Goal: Information Seeking & Learning: Learn about a topic

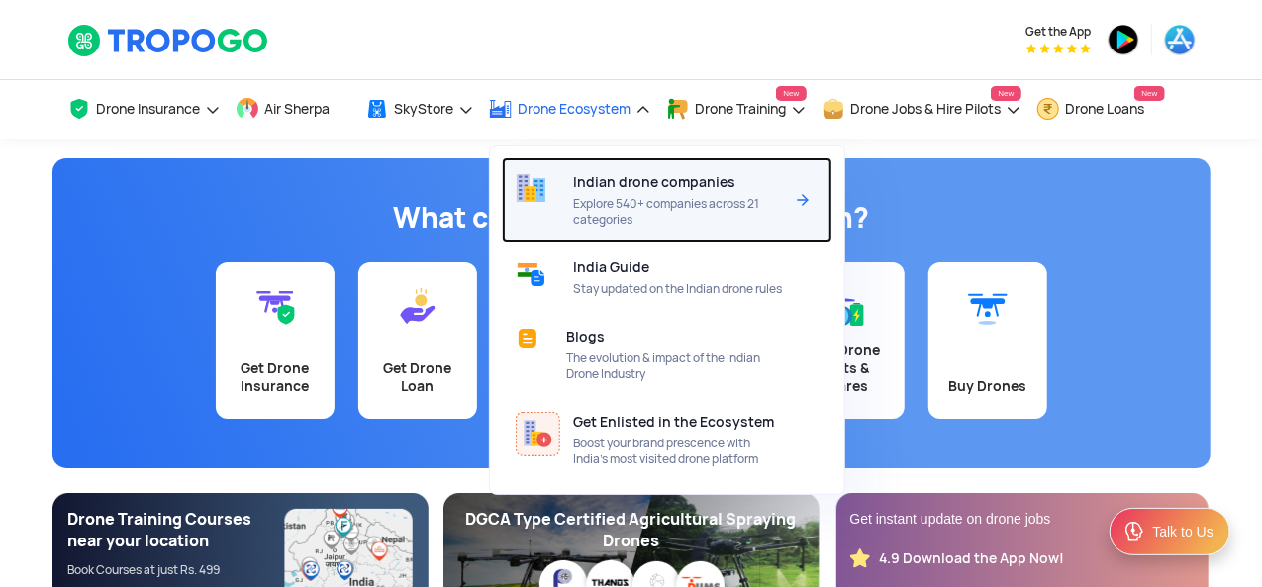
click at [596, 169] on div "Indian drone companies Explore 540+ companies across 21 categories" at bounding box center [682, 199] width 217 height 85
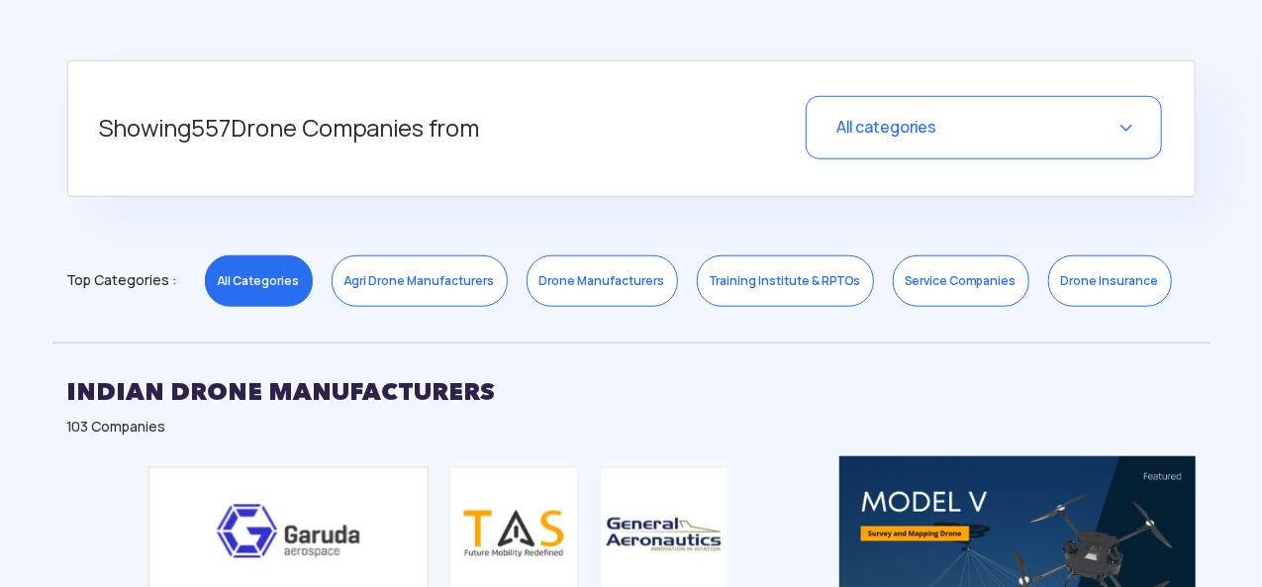
scroll to position [783, 0]
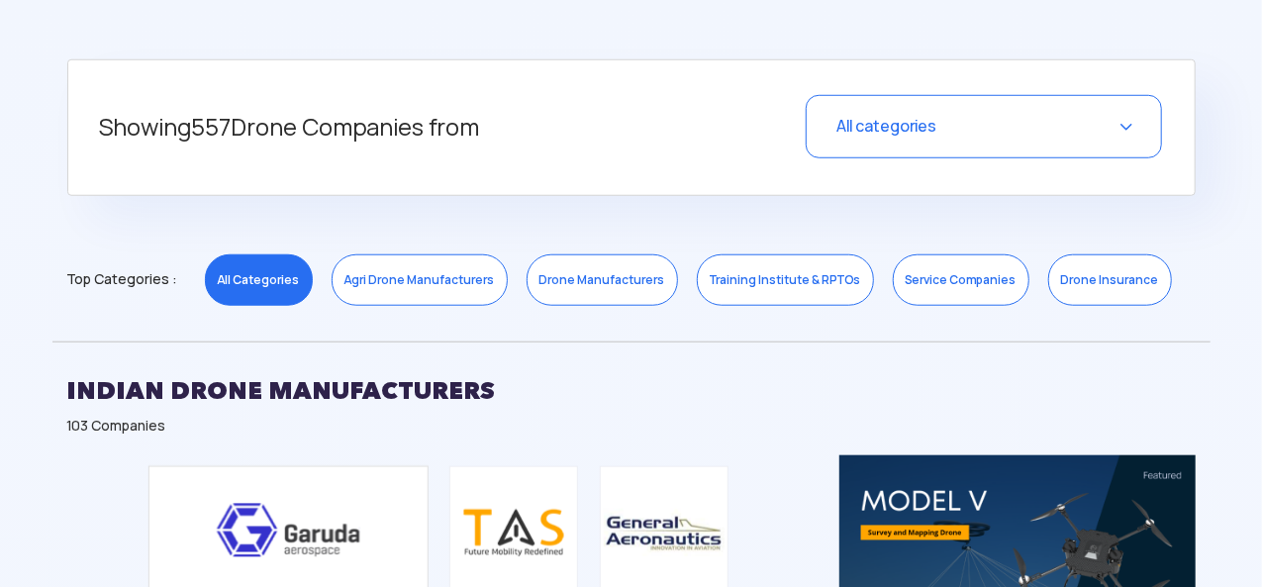
click at [400, 260] on link "Agri Drone Manufacturers" at bounding box center [420, 279] width 176 height 51
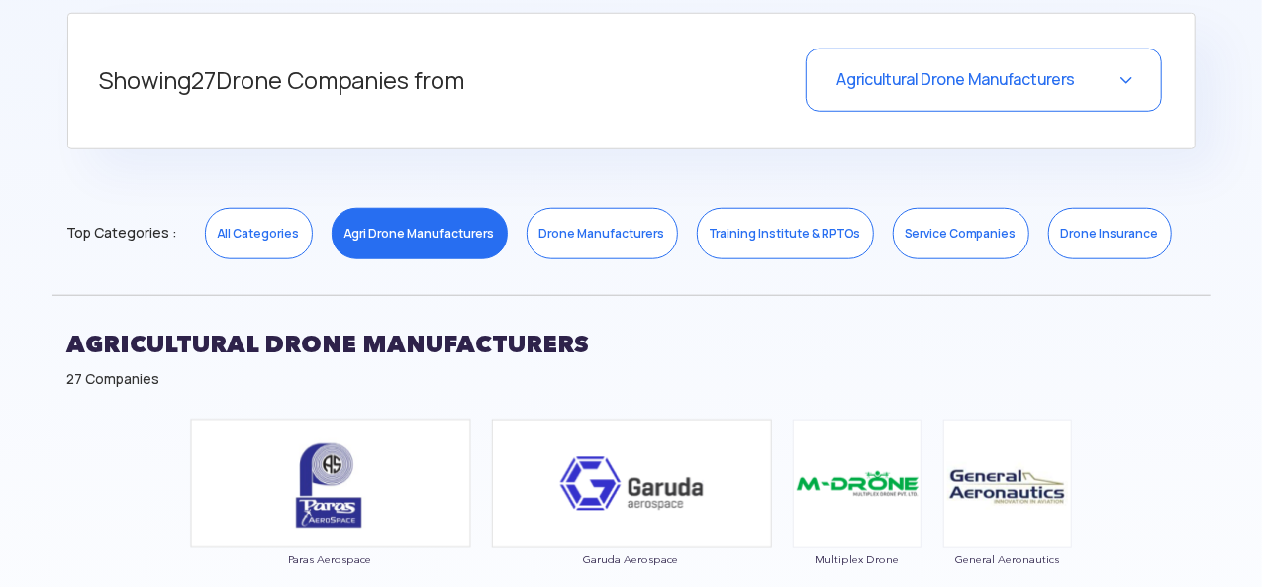
scroll to position [807, 0]
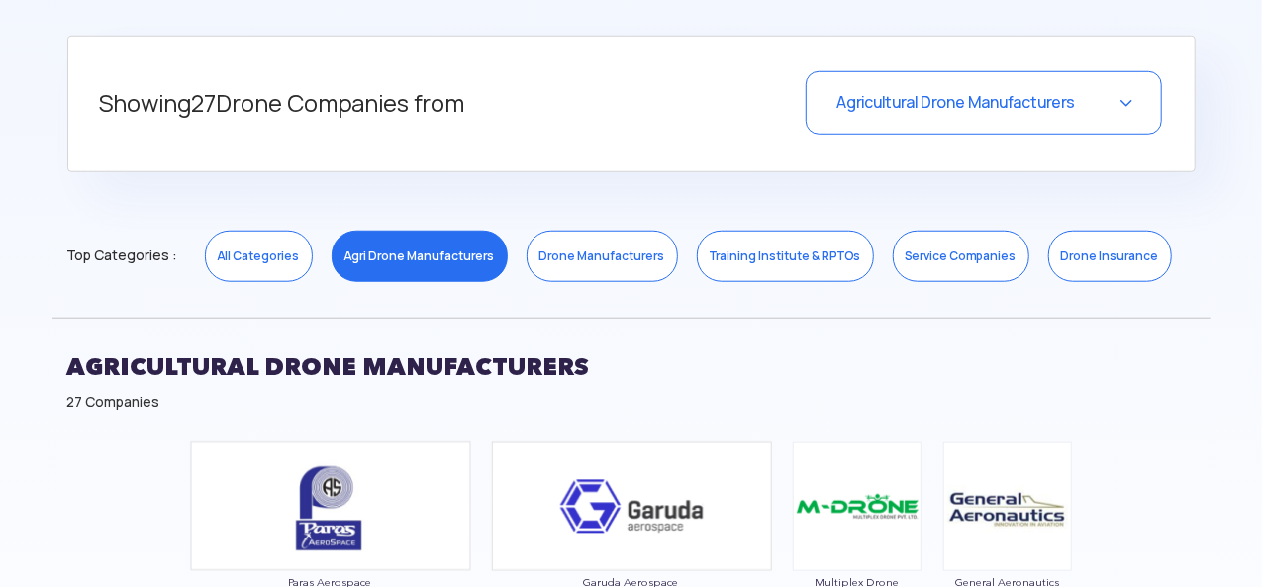
click at [594, 270] on link "Drone Manufacturers" at bounding box center [602, 256] width 151 height 51
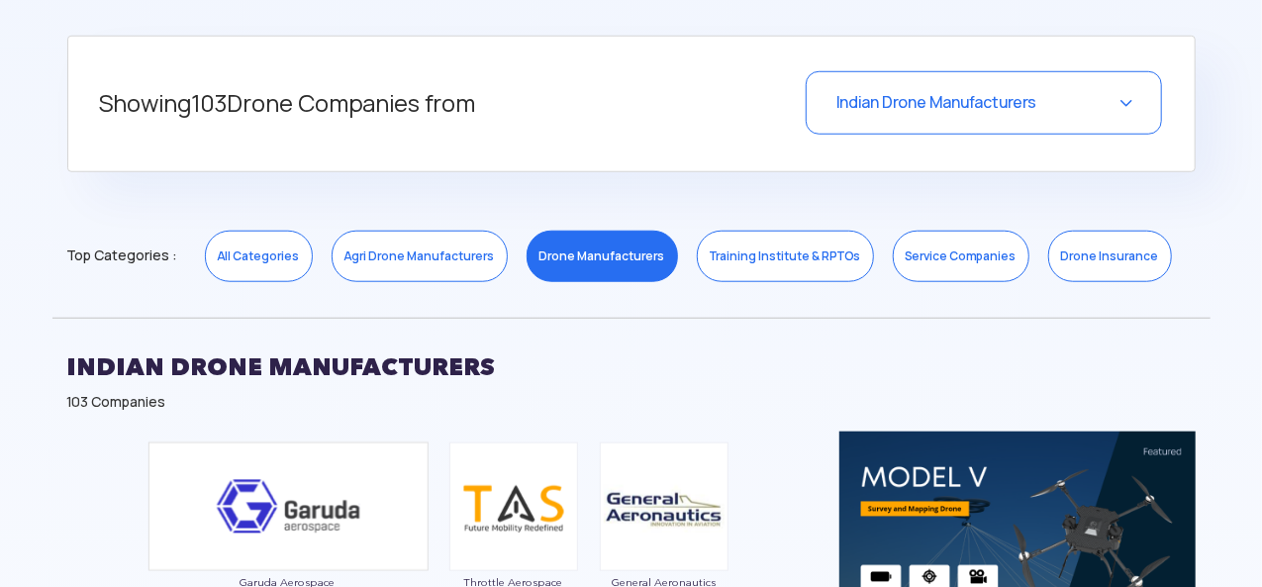
click at [746, 268] on link "Training Institute & RPTOs" at bounding box center [785, 256] width 177 height 51
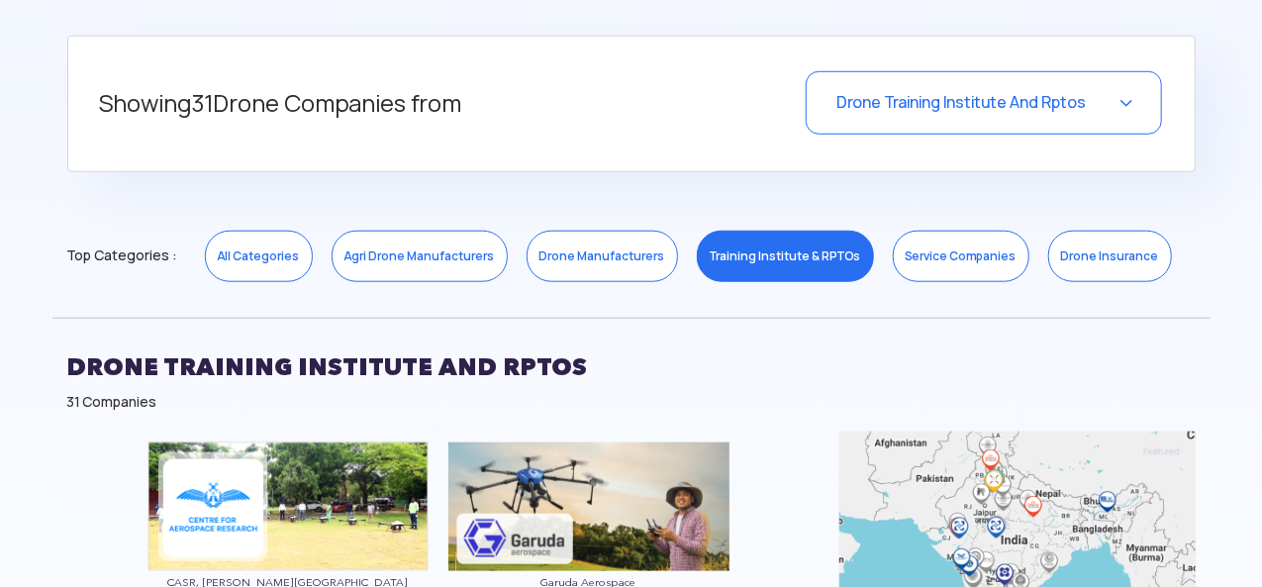
click at [952, 260] on link "Service Companies" at bounding box center [961, 256] width 137 height 51
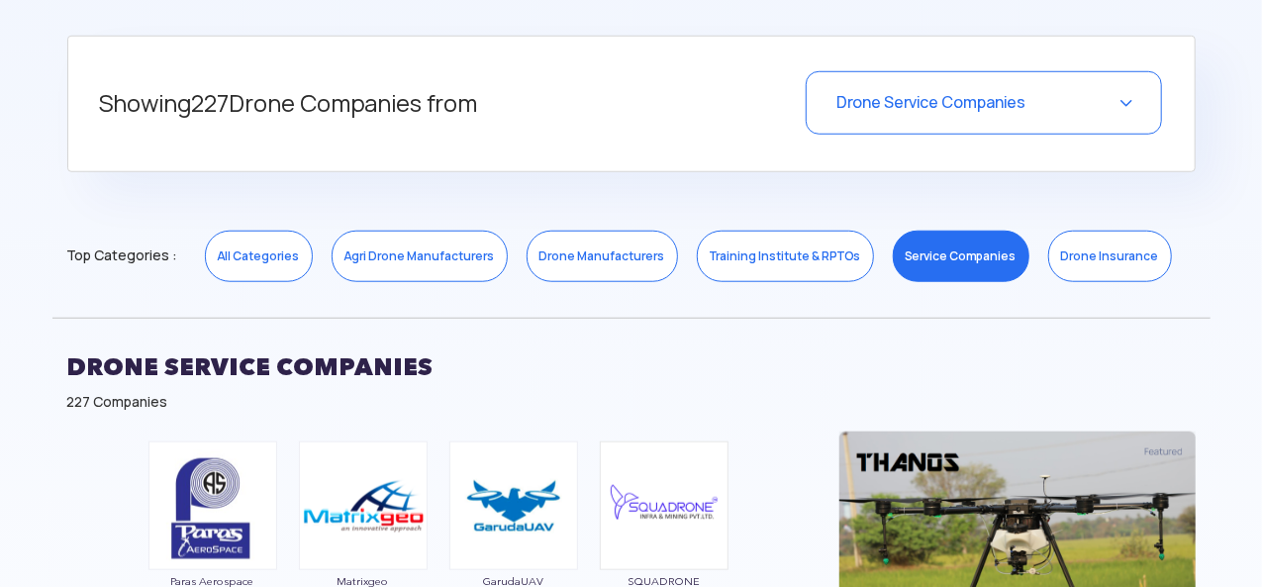
click at [1048, 261] on link "Drone Insurance" at bounding box center [1110, 256] width 124 height 51
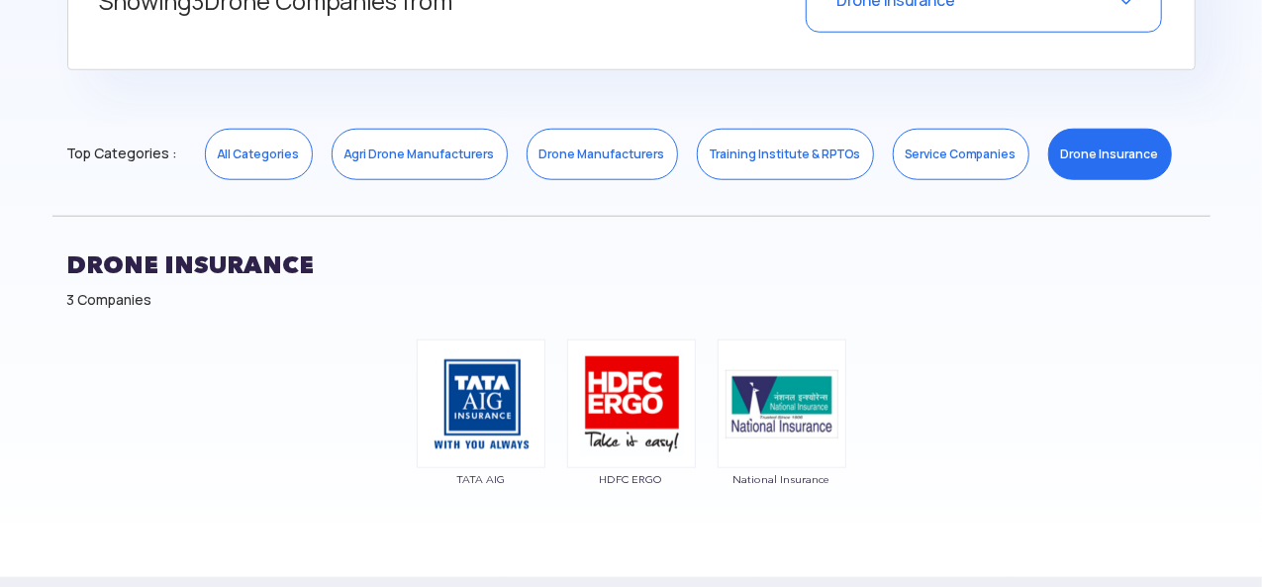
scroll to position [911, 0]
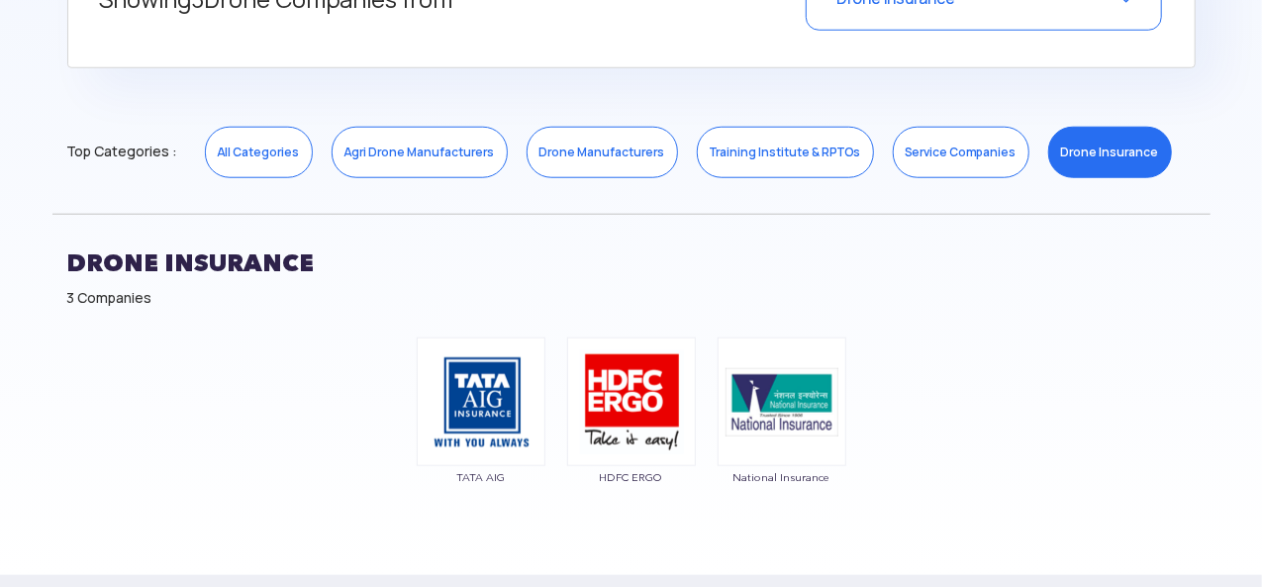
click at [552, 168] on link "Drone Manufacturers" at bounding box center [602, 152] width 151 height 51
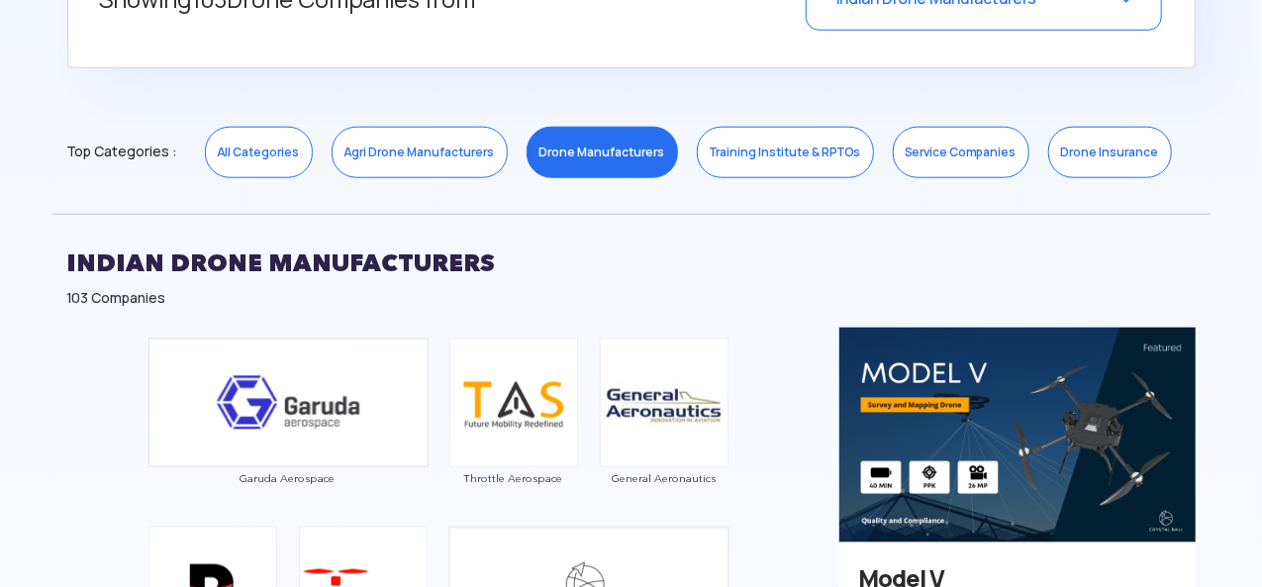
click at [1054, 138] on link "Drone Insurance" at bounding box center [1110, 152] width 124 height 51
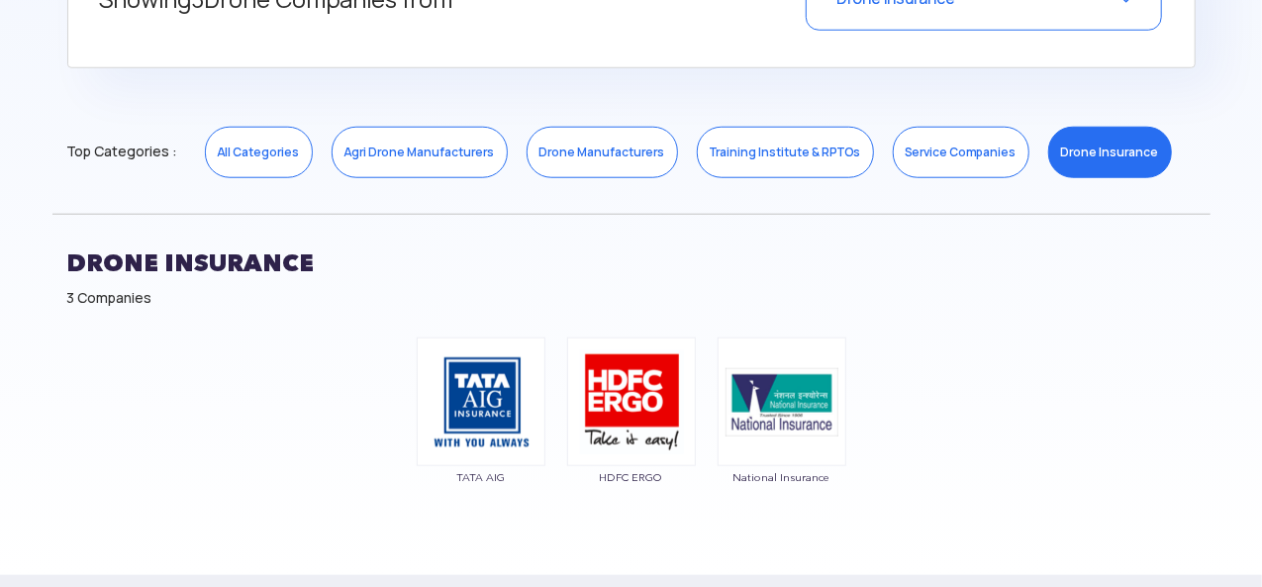
click at [389, 160] on link "Agri Drone Manufacturers" at bounding box center [420, 152] width 176 height 51
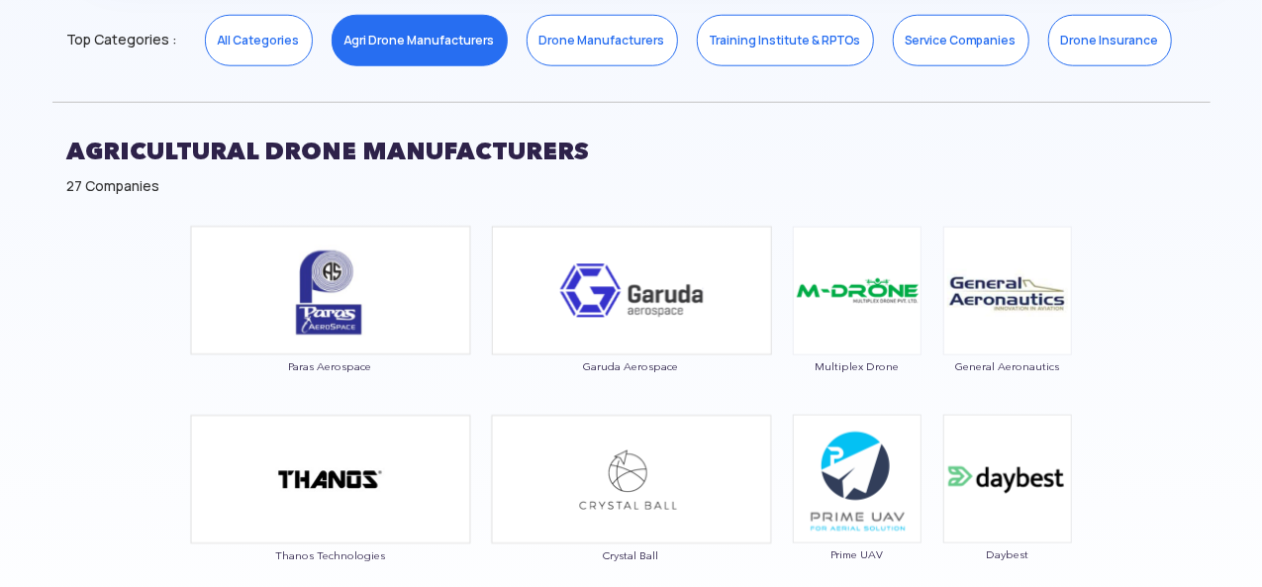
scroll to position [1024, 0]
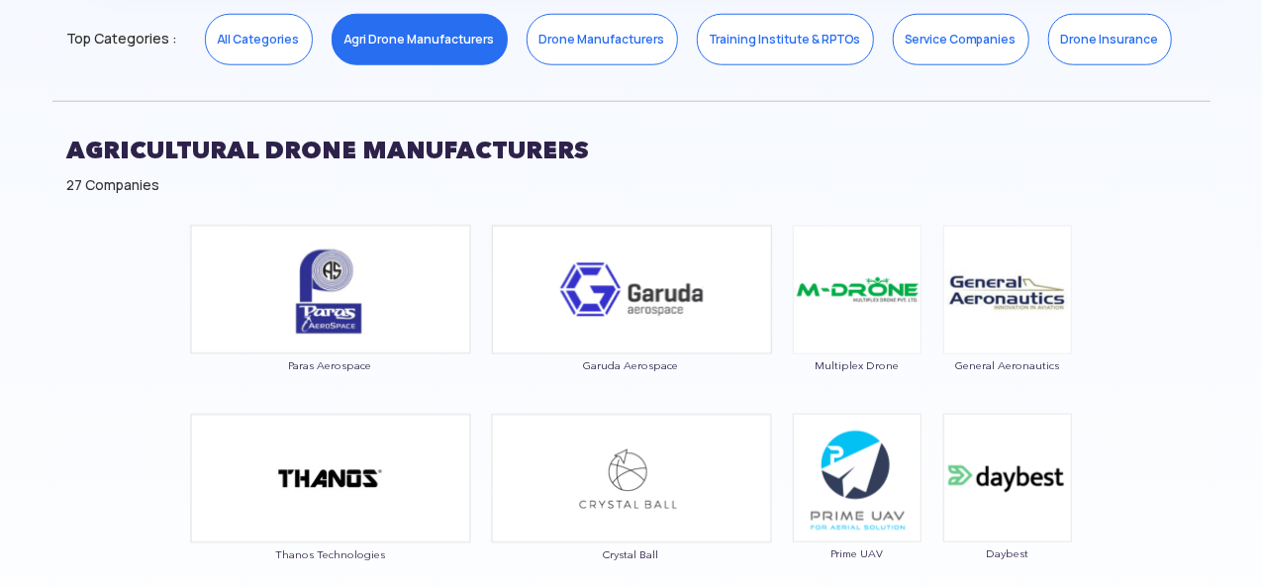
click at [568, 142] on h2 "AGRICULTURAL DRONE MANUFACTURERS" at bounding box center [631, 150] width 1128 height 49
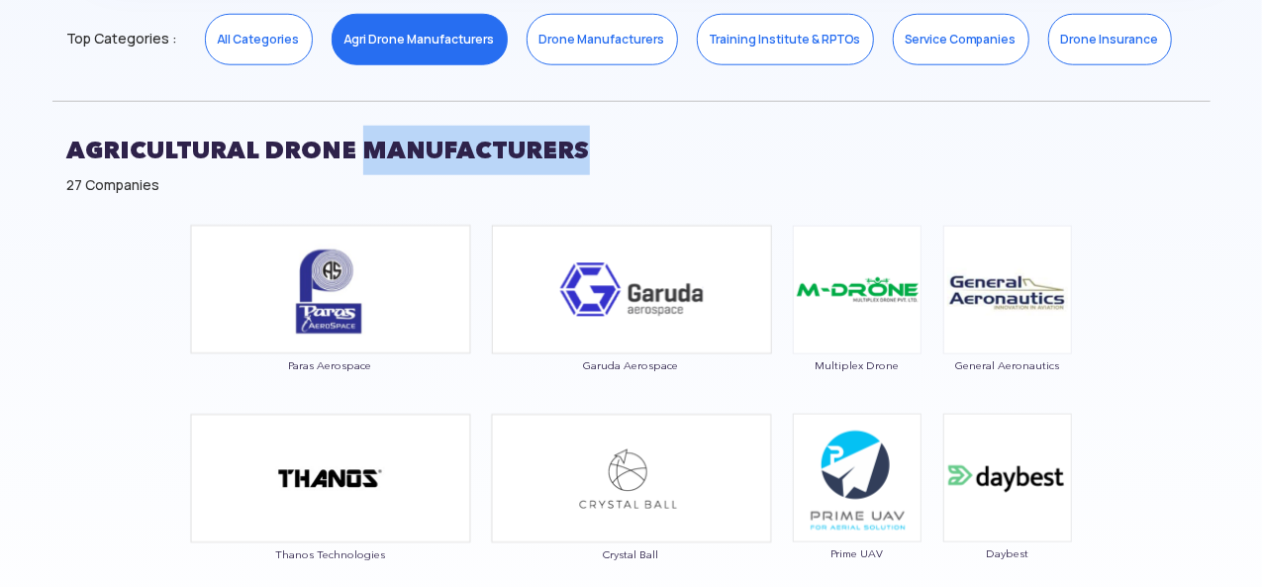
click at [568, 142] on h2 "AGRICULTURAL DRONE MANUFACTURERS" at bounding box center [631, 150] width 1128 height 49
click at [632, 160] on h2 "AGRICULTURAL DRONE MANUFACTURERS" at bounding box center [631, 150] width 1128 height 49
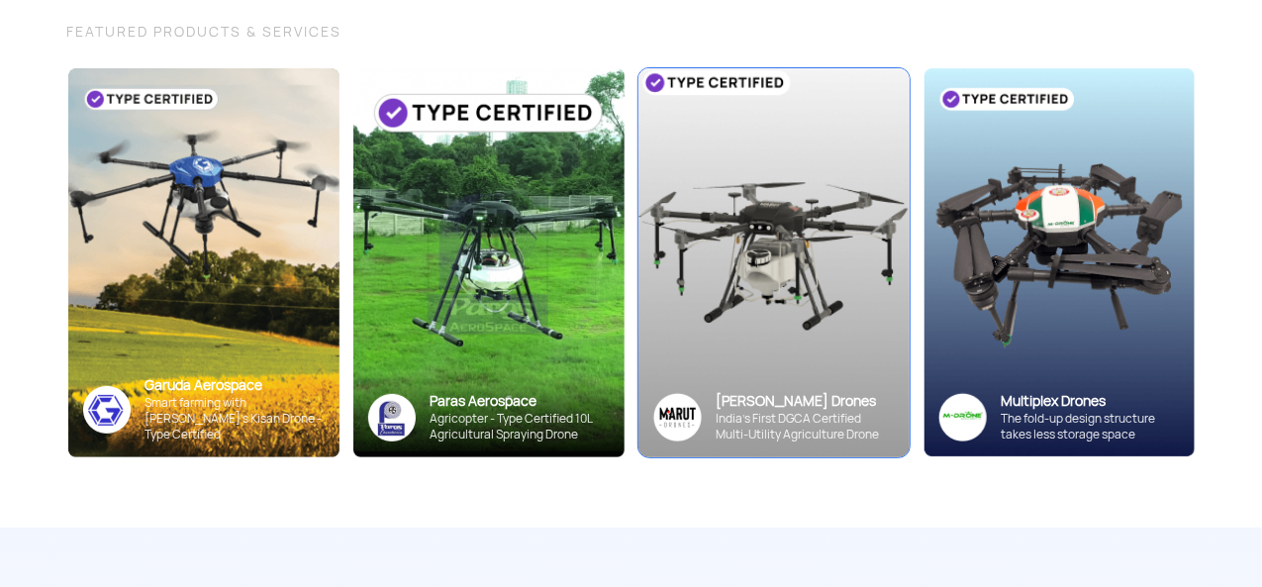
scroll to position [0, 0]
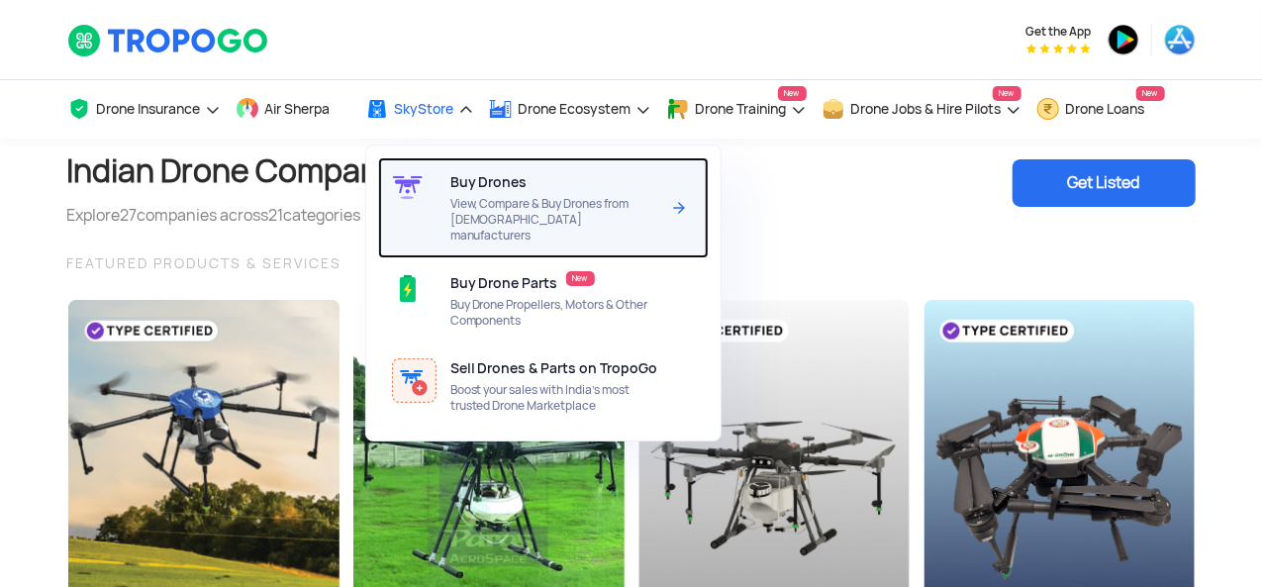
click at [450, 210] on div at bounding box center [414, 207] width 72 height 101
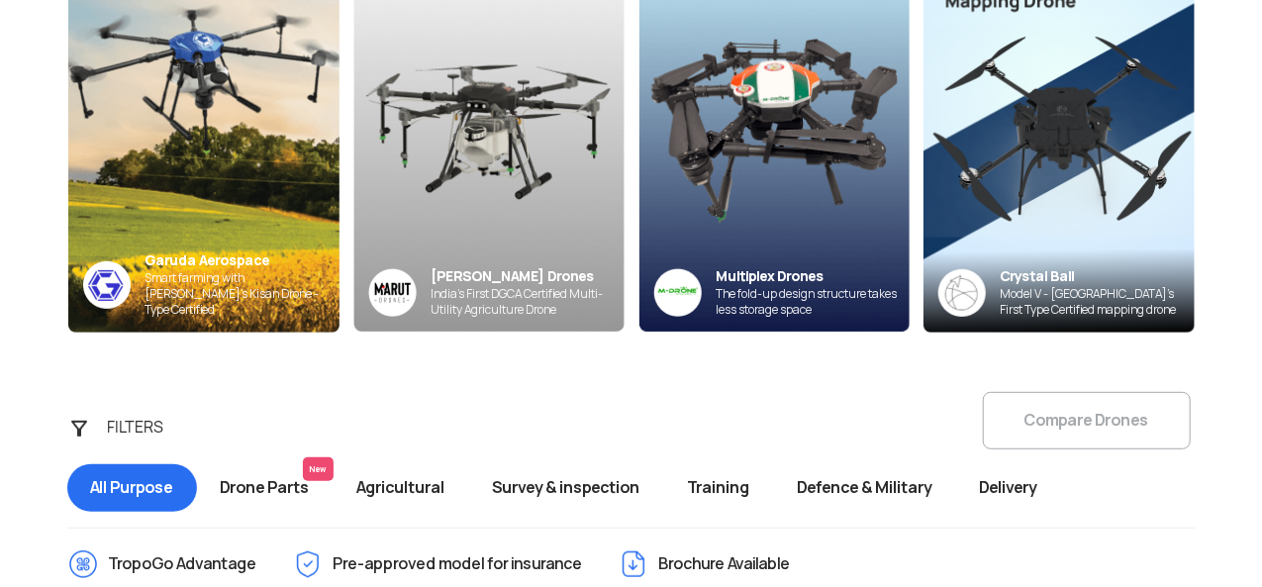
scroll to position [297, 0]
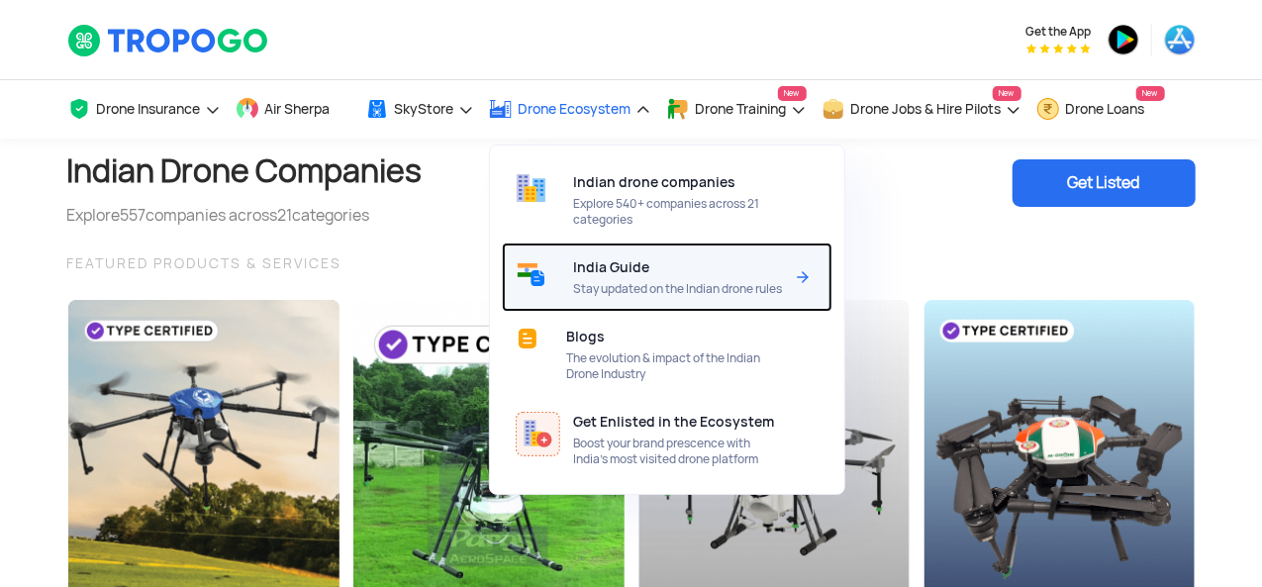
click at [639, 268] on span "India Guide" at bounding box center [612, 267] width 76 height 16
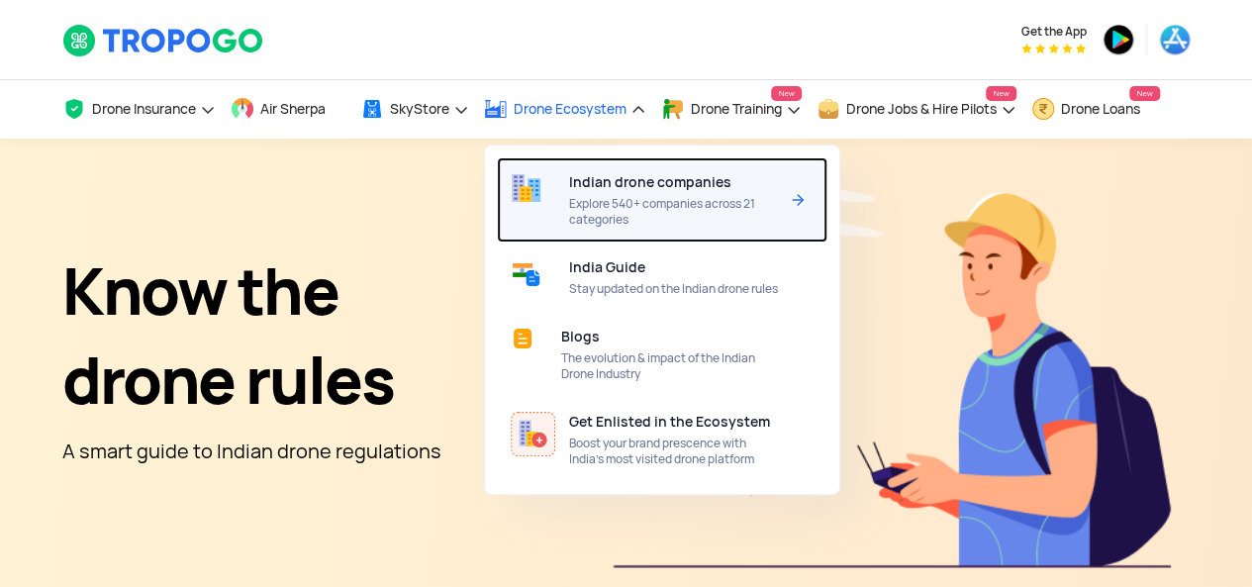
click at [579, 199] on span "Explore 540+ companies across 21 categories" at bounding box center [673, 212] width 209 height 32
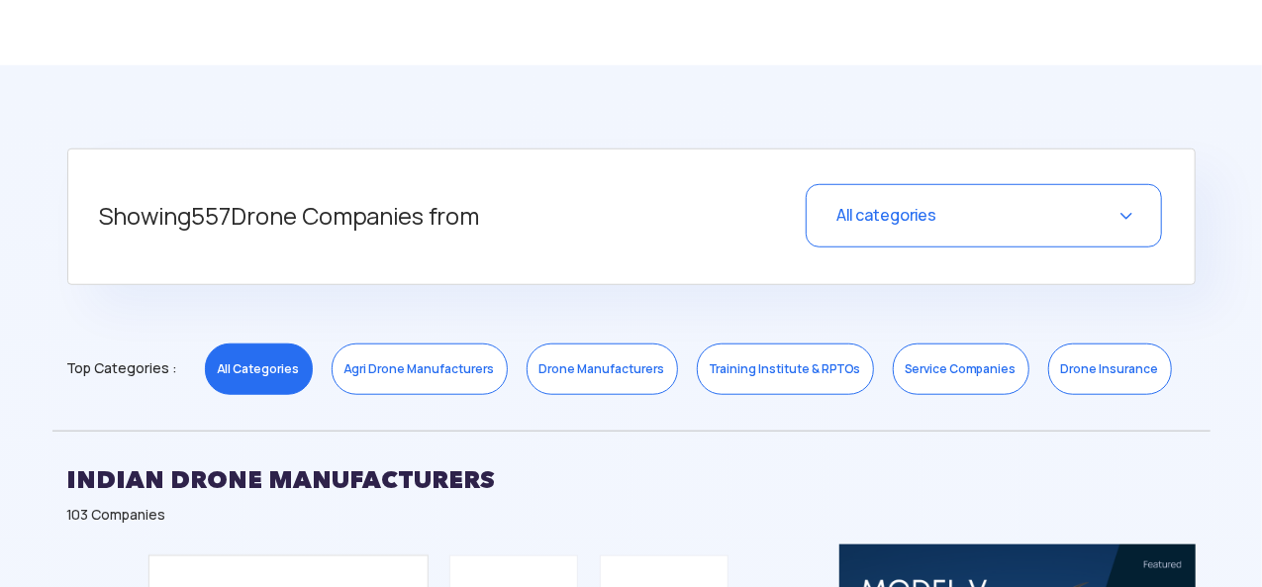
scroll to position [693, 0]
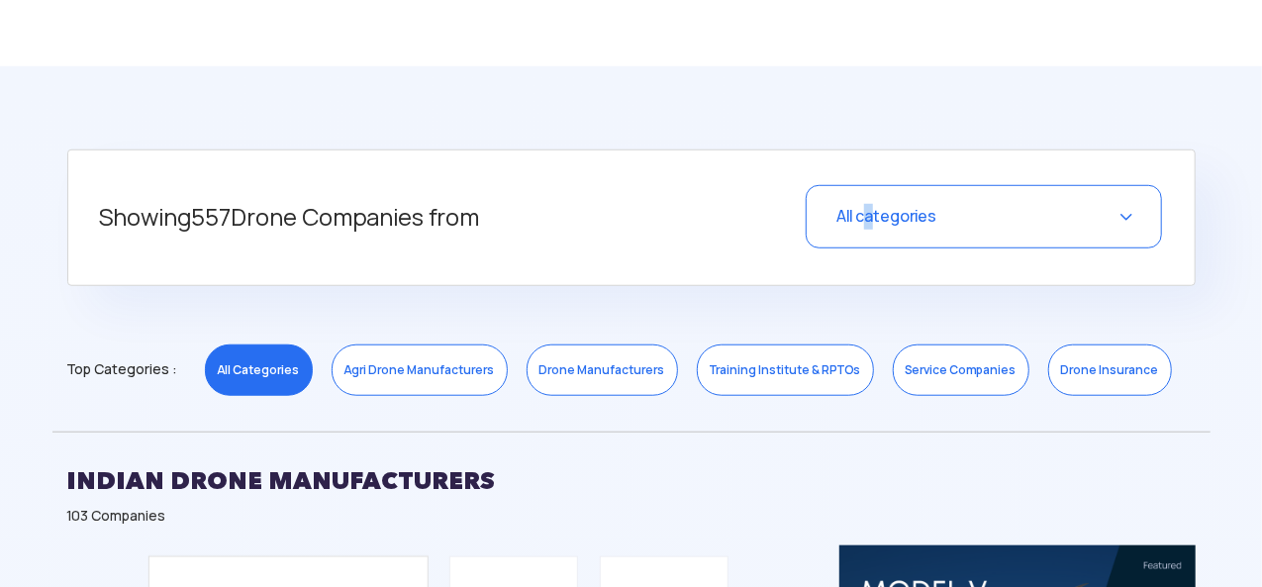
click at [872, 203] on div "All categories" at bounding box center [984, 216] width 356 height 63
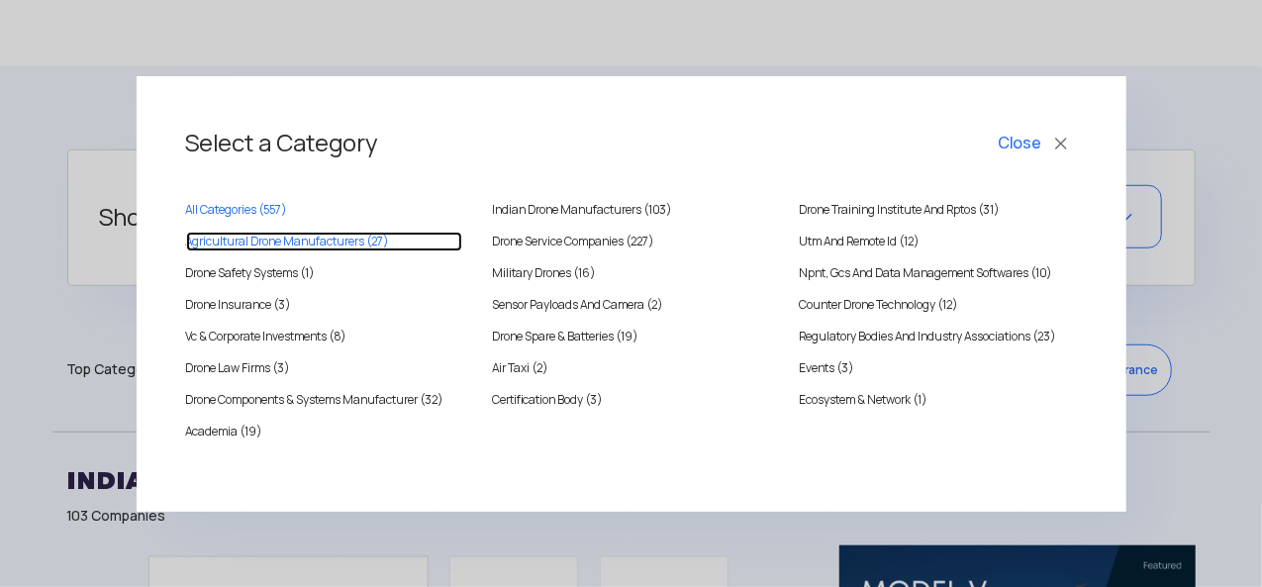
click at [364, 244] on MANUFACTURERS "Agricultural Drone Manufacturers (27)" at bounding box center [324, 242] width 277 height 20
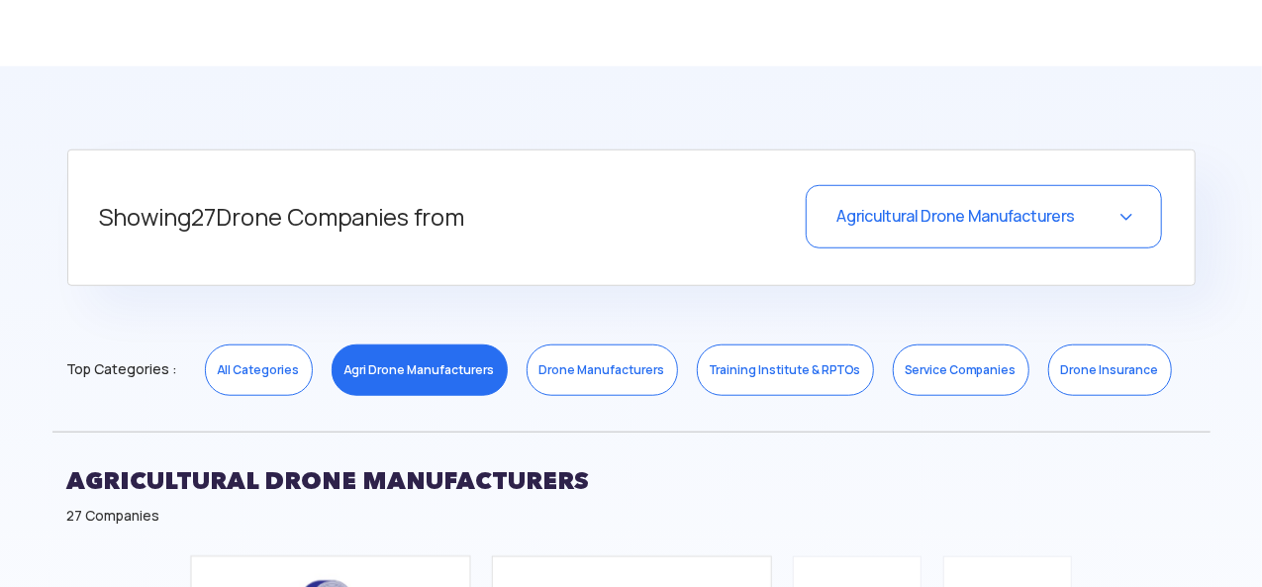
scroll to position [990, 0]
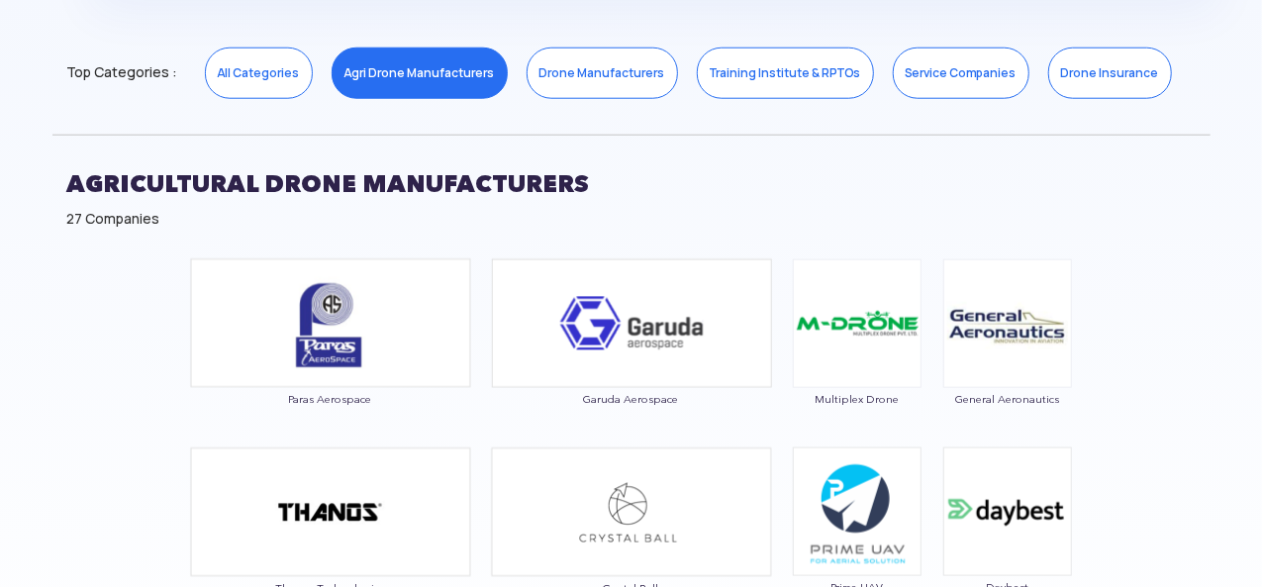
click at [1074, 235] on div "AGRICULTURAL DRONE MANUFACTURERS 27 Companies" at bounding box center [631, 192] width 1158 height 114
